Goal: Task Accomplishment & Management: Use online tool/utility

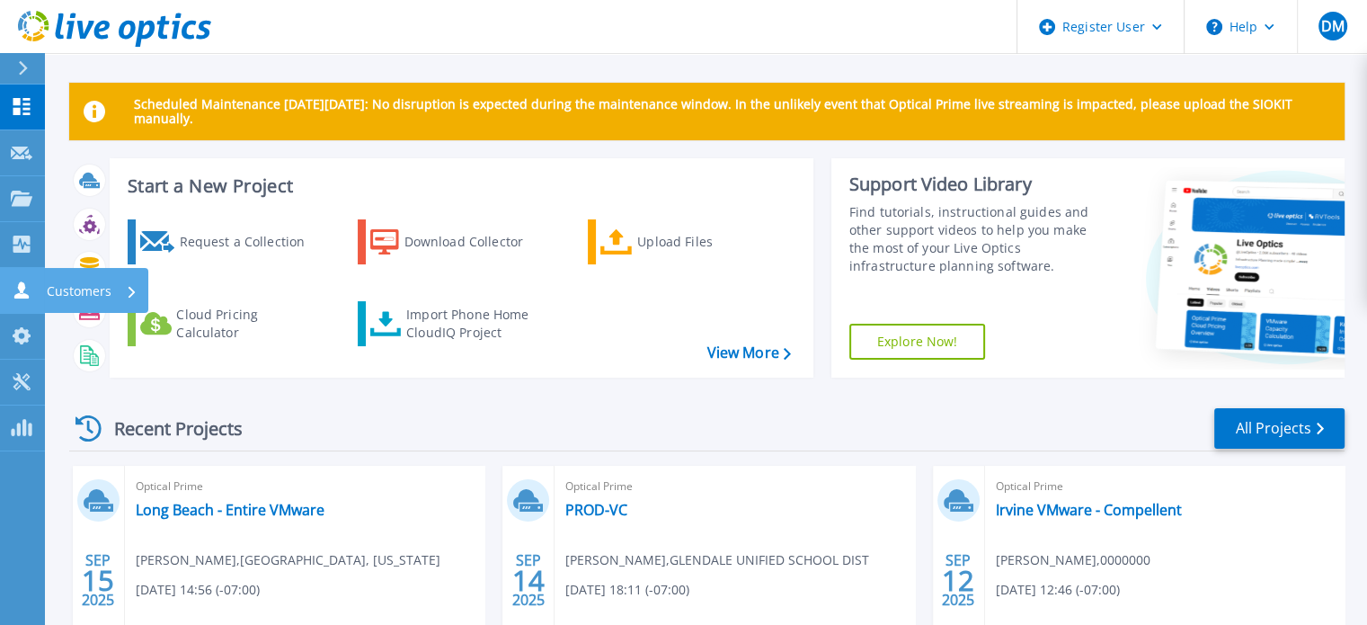
click at [25, 273] on link "Customers Customers" at bounding box center [22, 291] width 45 height 46
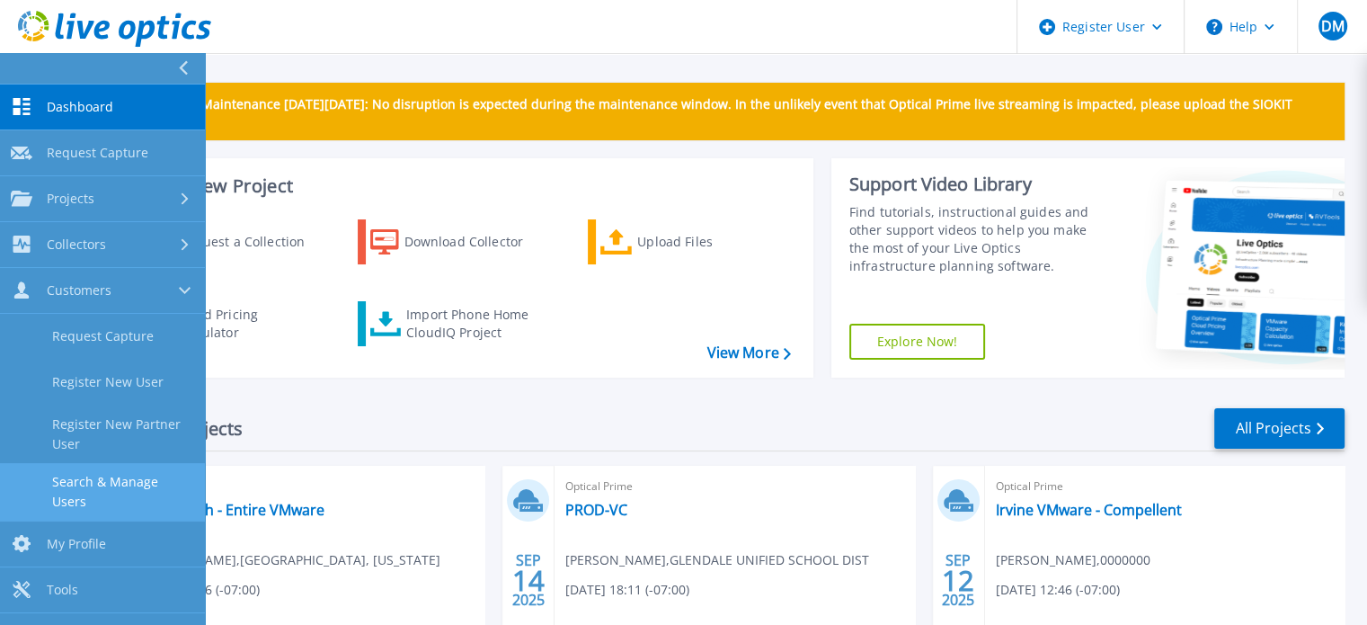
click at [110, 494] on link "Search & Manage Users" at bounding box center [102, 492] width 205 height 58
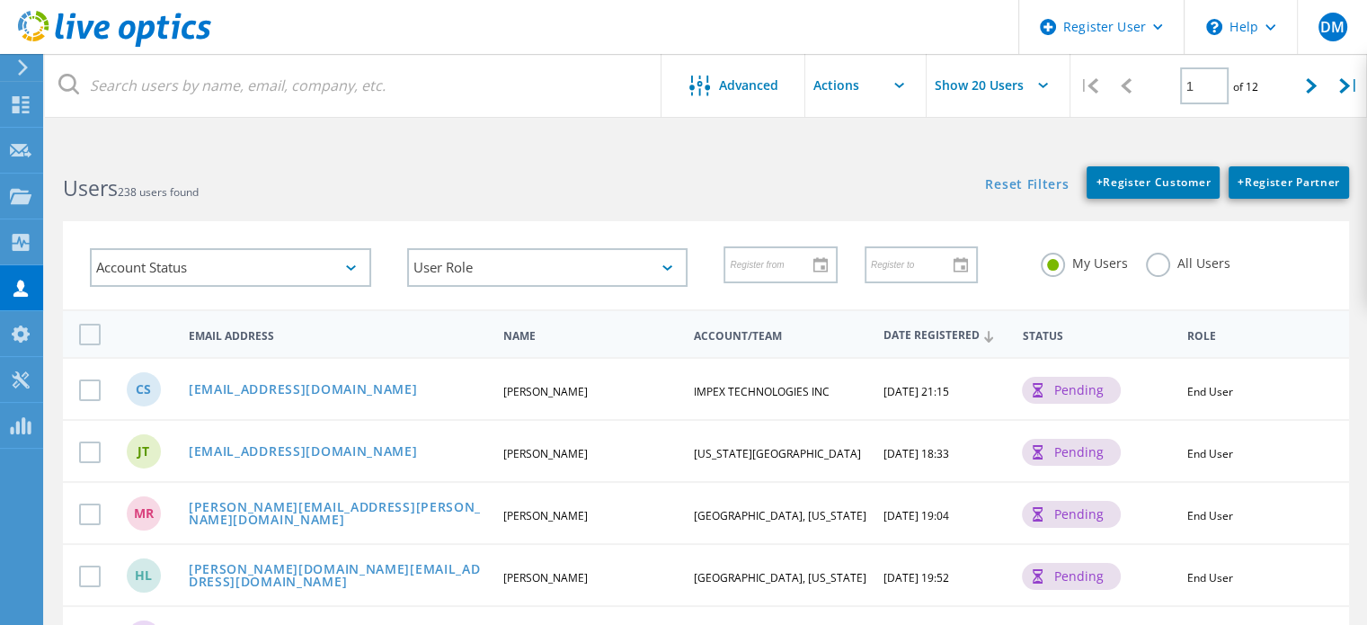
click at [1162, 277] on div "All Users" at bounding box center [1188, 266] width 84 height 26
click at [1152, 262] on label "All Users" at bounding box center [1188, 261] width 84 height 17
click at [0, 0] on input "All Users" at bounding box center [0, 0] width 0 height 0
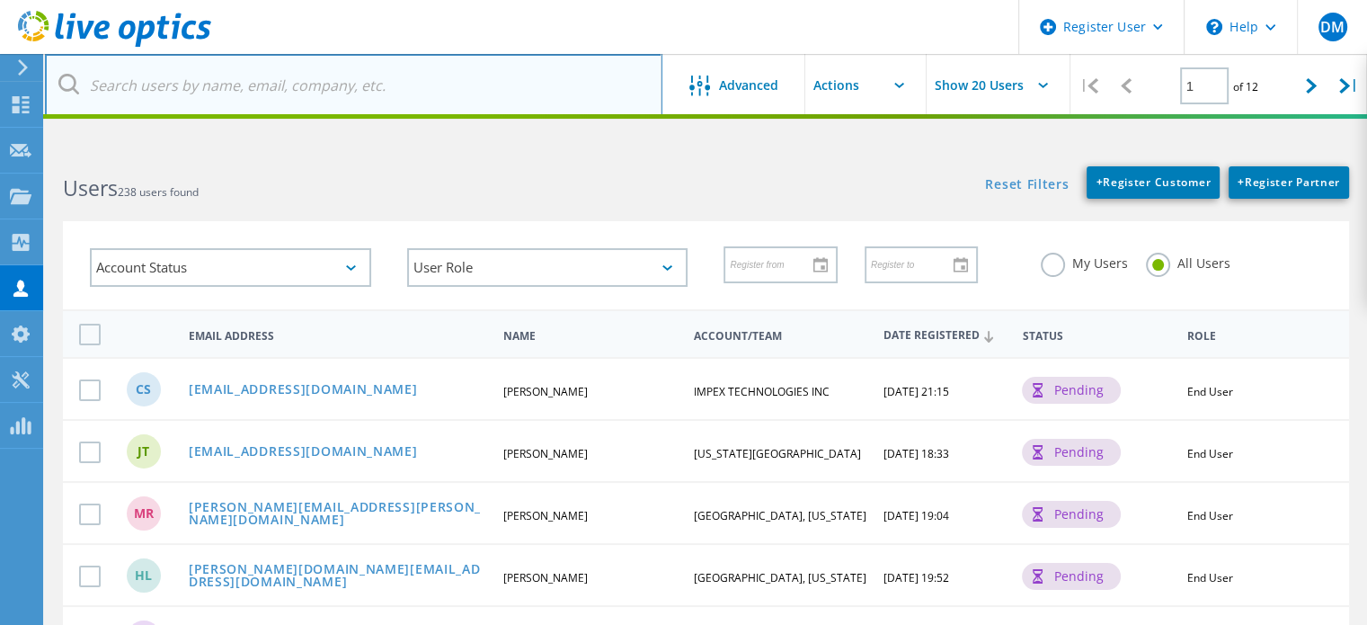
click at [514, 71] on input "text" at bounding box center [354, 85] width 618 height 63
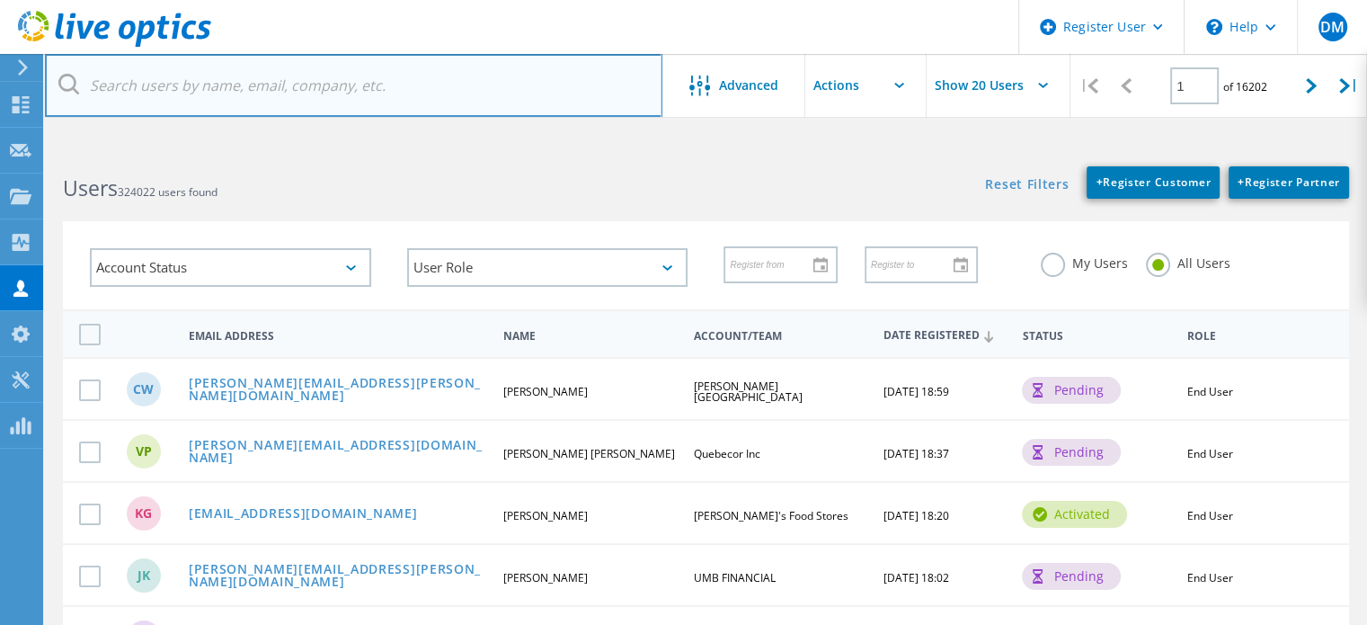
paste input "[EMAIL_ADDRESS][DOMAIN_NAME]"
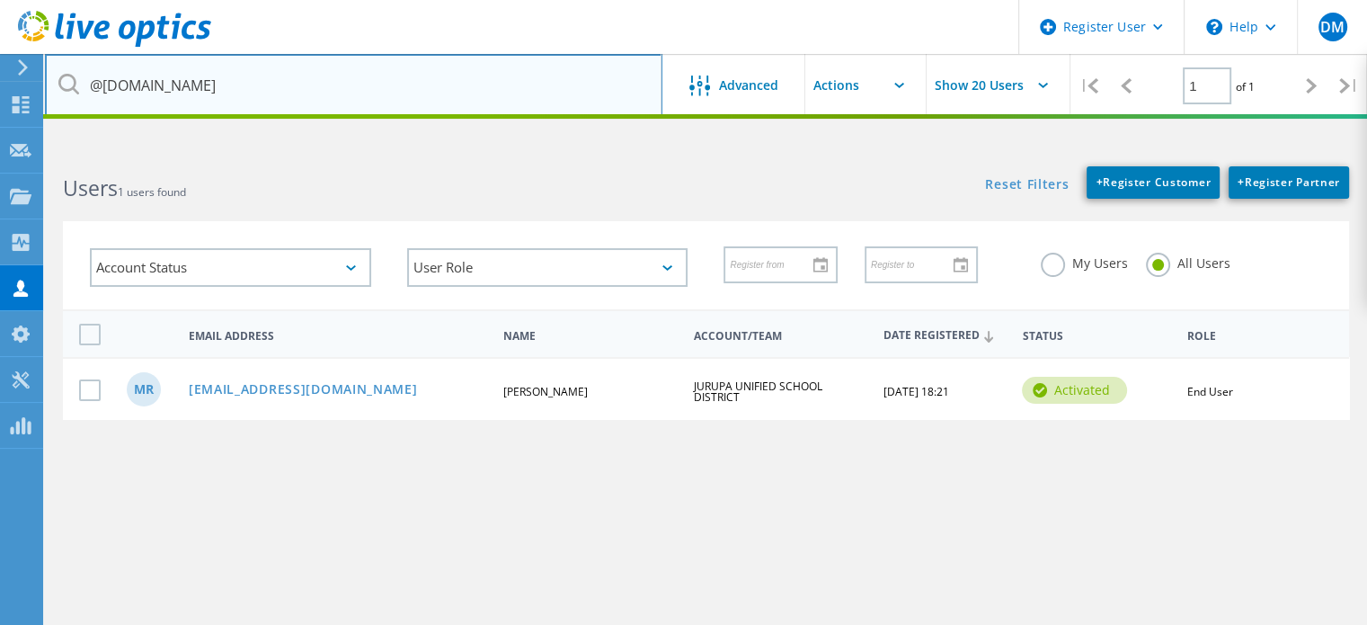
type input "@jusd.k12.ca.us"
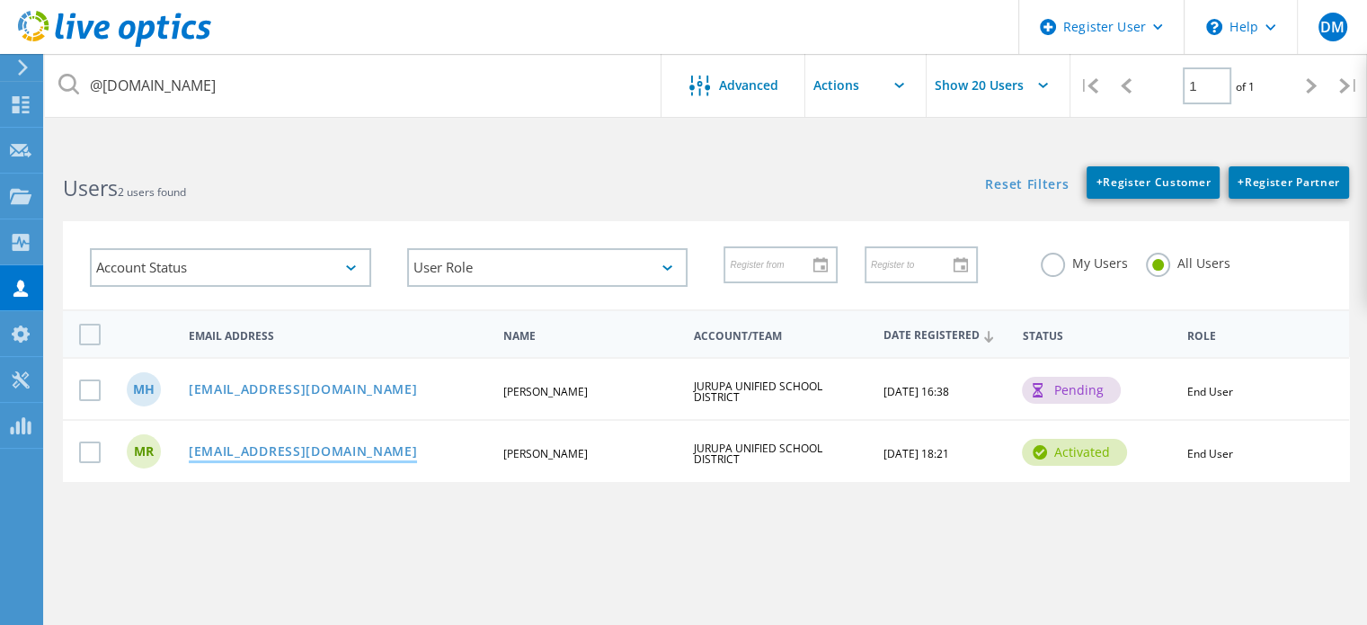
drag, startPoint x: 325, startPoint y: 464, endPoint x: 288, endPoint y: 449, distance: 40.7
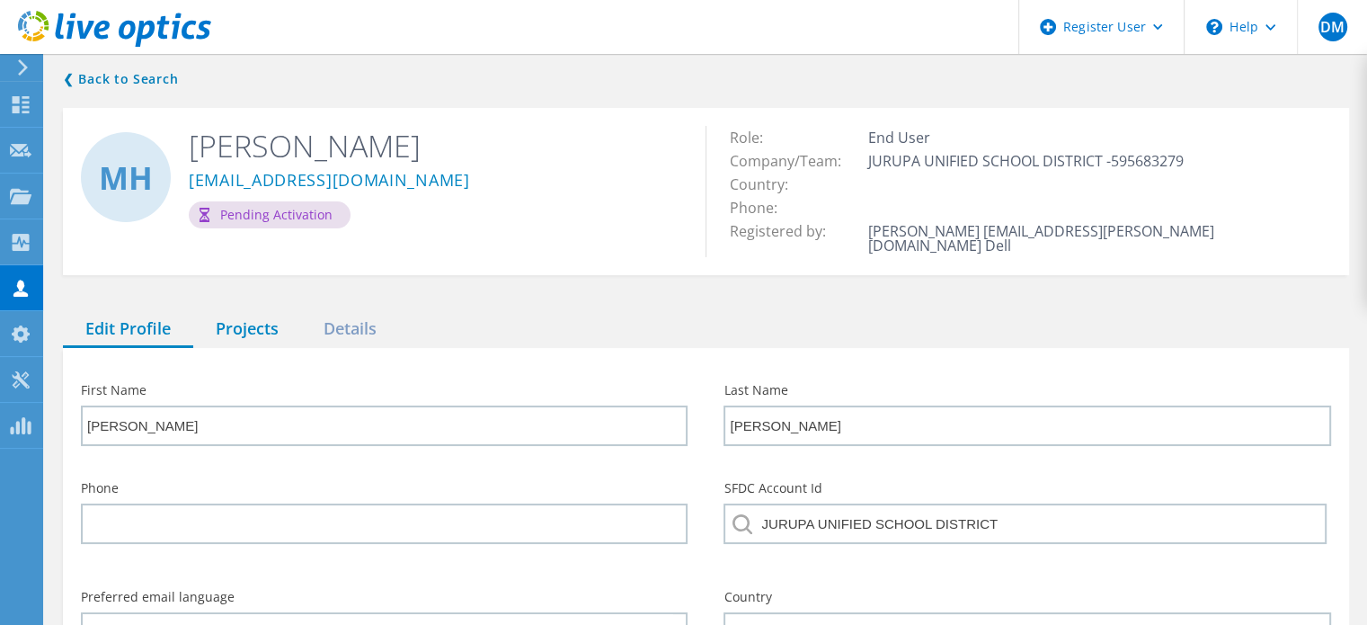
click at [252, 317] on div "Projects" at bounding box center [247, 329] width 108 height 37
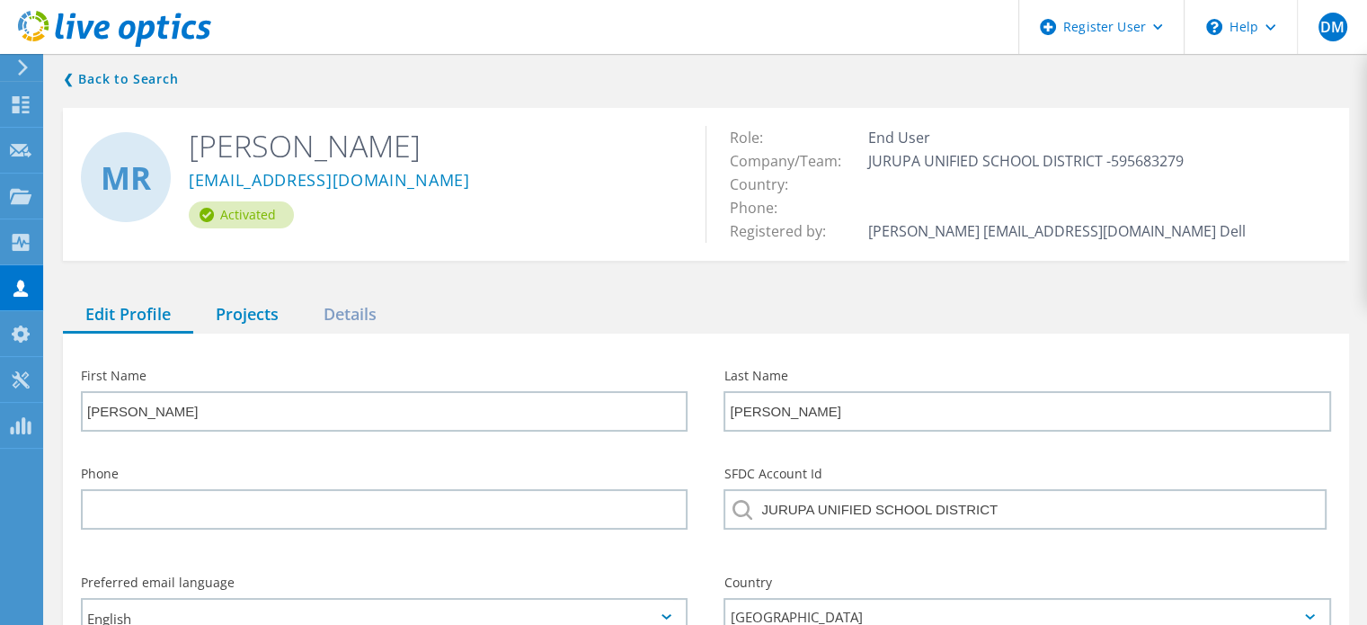
click at [246, 319] on div "Projects" at bounding box center [247, 315] width 108 height 37
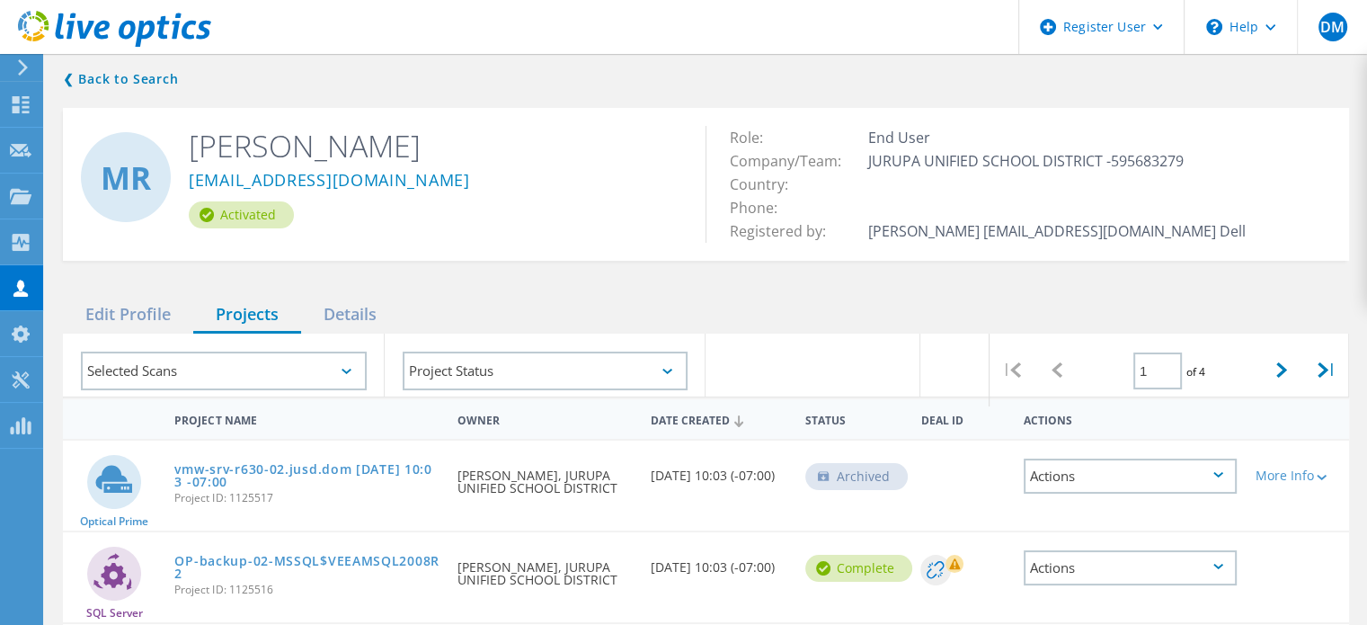
scroll to position [101, 0]
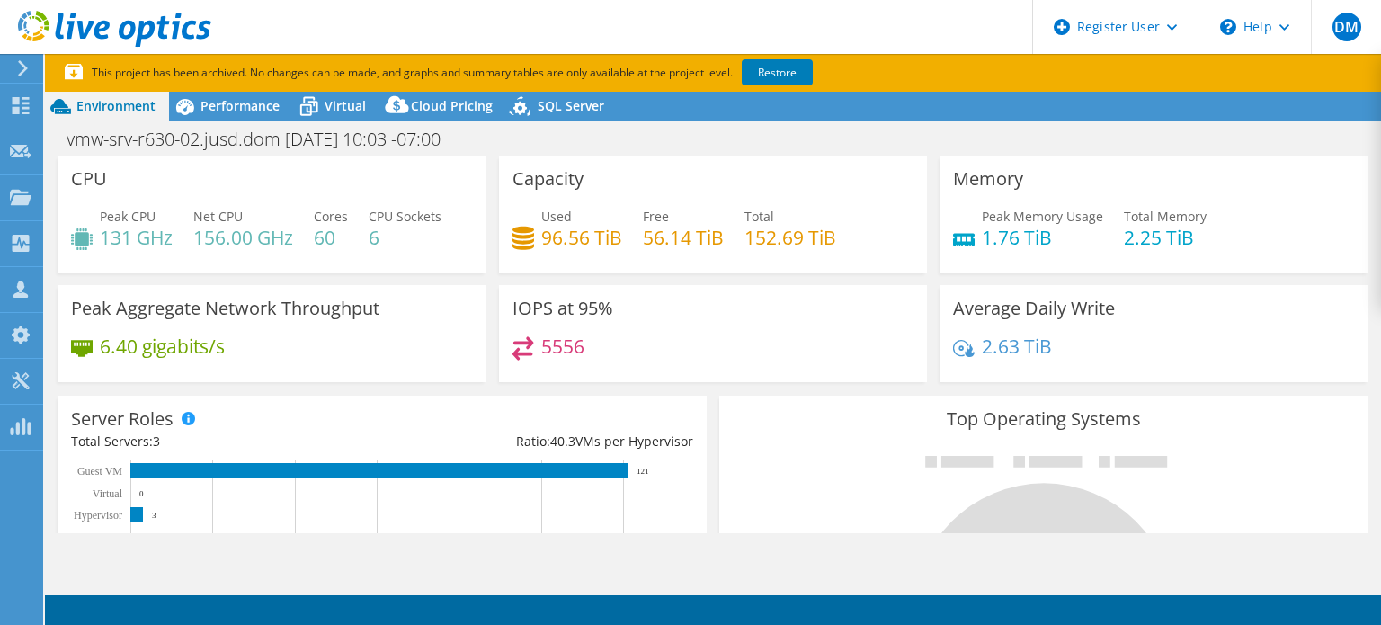
select select "USD"
click at [256, 99] on span "Performance" at bounding box center [239, 105] width 79 height 17
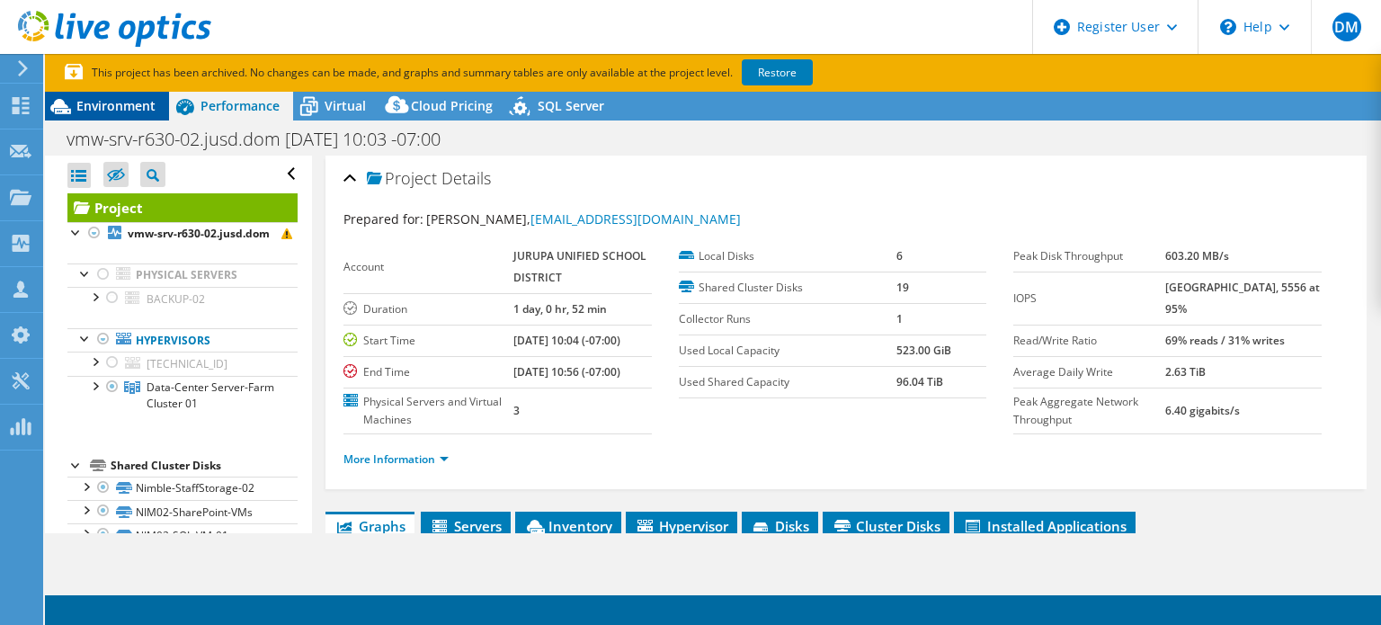
click at [94, 114] on div "Environment" at bounding box center [107, 106] width 124 height 29
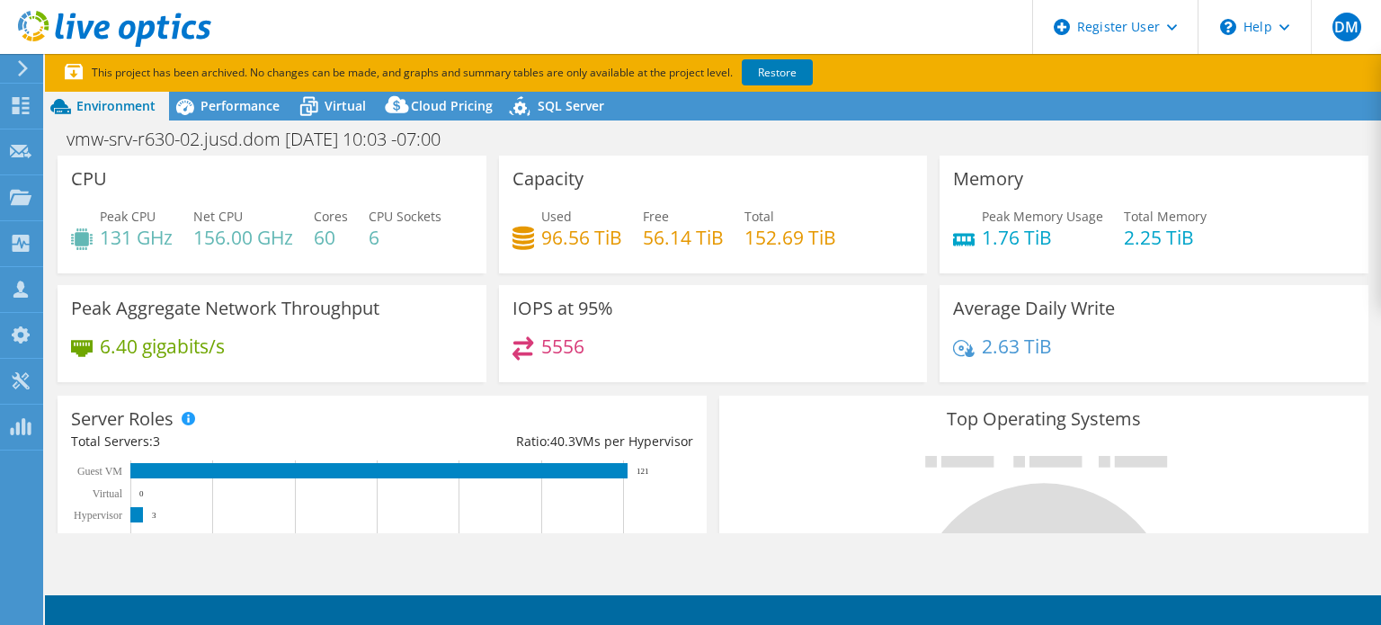
click at [499, 218] on div "Capacity Used 96.56 TiB Free 56.14 TiB Total 152.69 TiB" at bounding box center [713, 215] width 429 height 118
click at [203, 93] on div "Performance" at bounding box center [231, 106] width 124 height 29
